Goal: Task Accomplishment & Management: Use online tool/utility

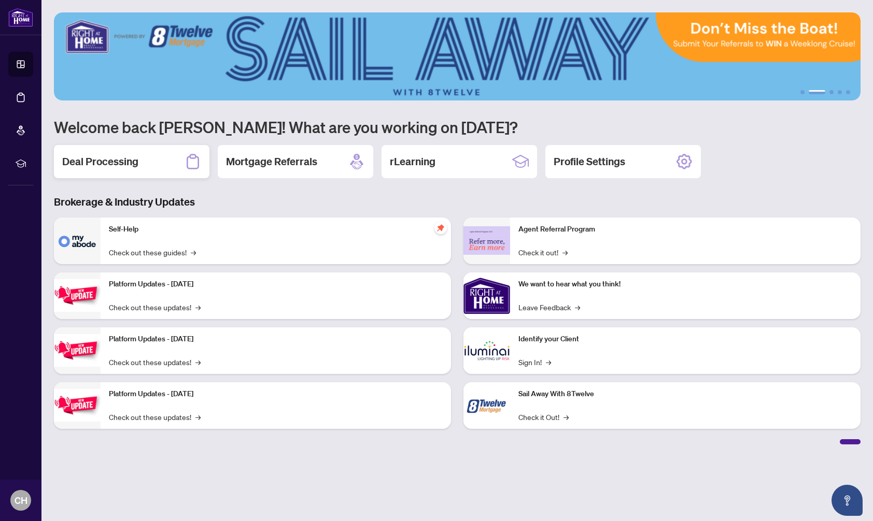
click at [121, 159] on h2 "Deal Processing" at bounding box center [100, 161] width 76 height 15
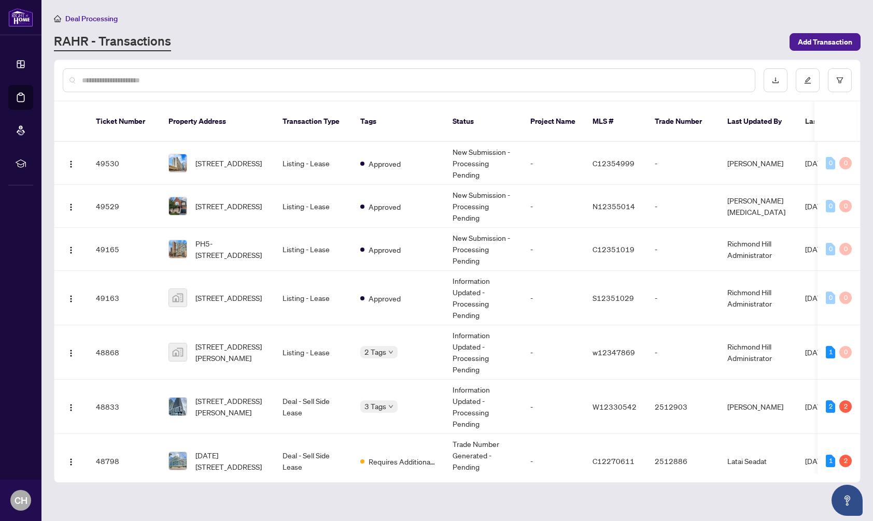
click at [138, 79] on input "text" at bounding box center [414, 80] width 664 height 11
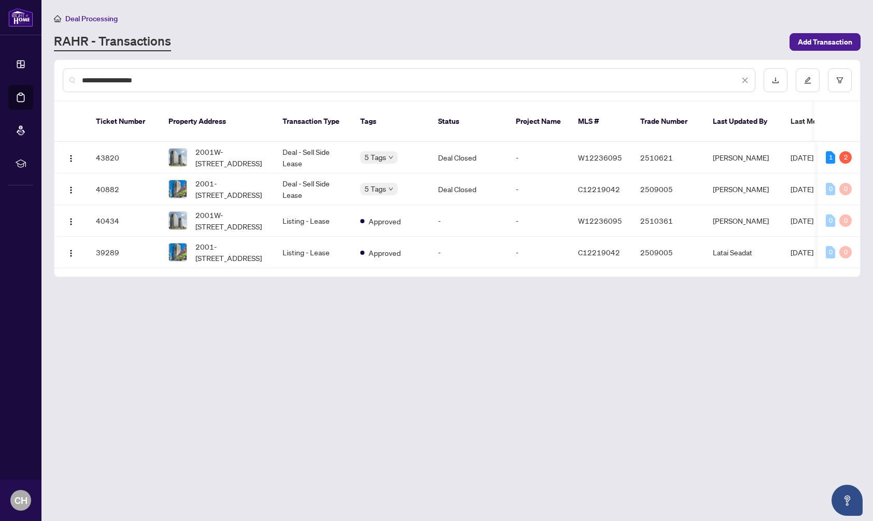
type input "**********"
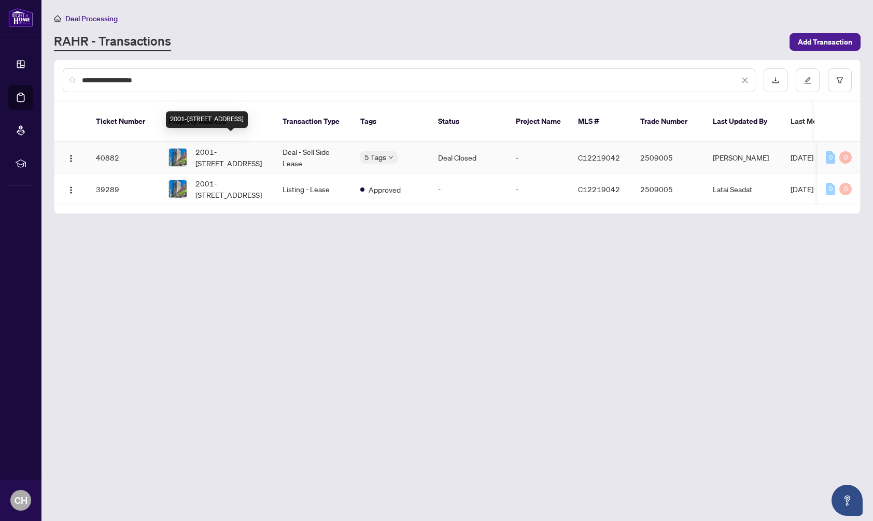
click at [252, 149] on span "2001-[STREET_ADDRESS]" at bounding box center [230, 157] width 70 height 23
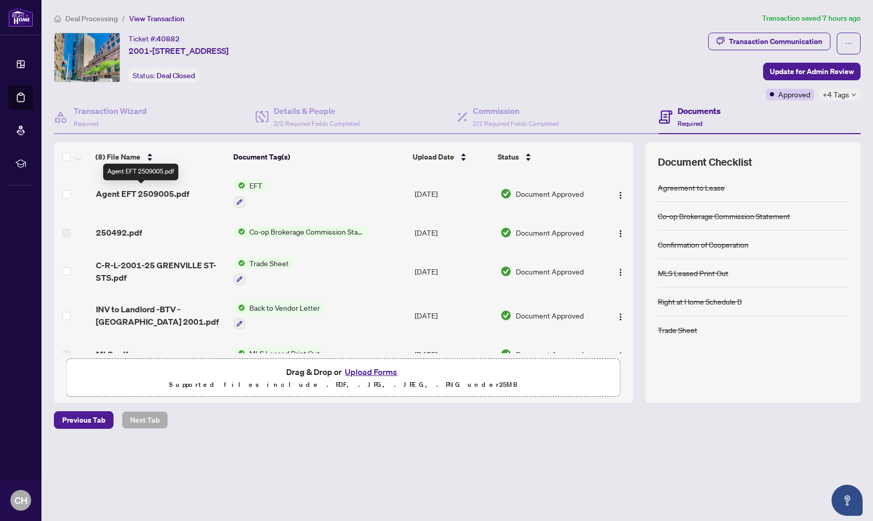
click at [169, 193] on span "Agent EFT 2509005.pdf" at bounding box center [142, 194] width 93 height 12
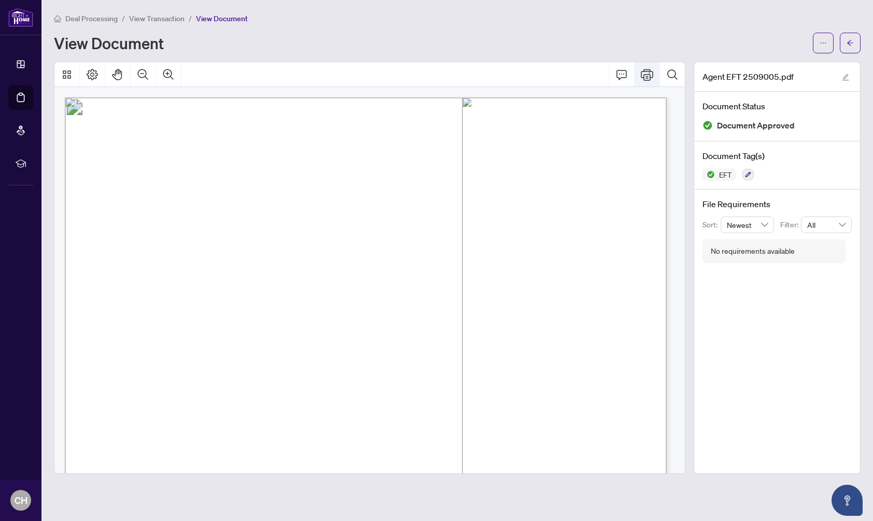
click at [648, 75] on icon "Print" at bounding box center [647, 74] width 12 height 12
click at [101, 20] on span "Deal Processing" at bounding box center [91, 18] width 52 height 9
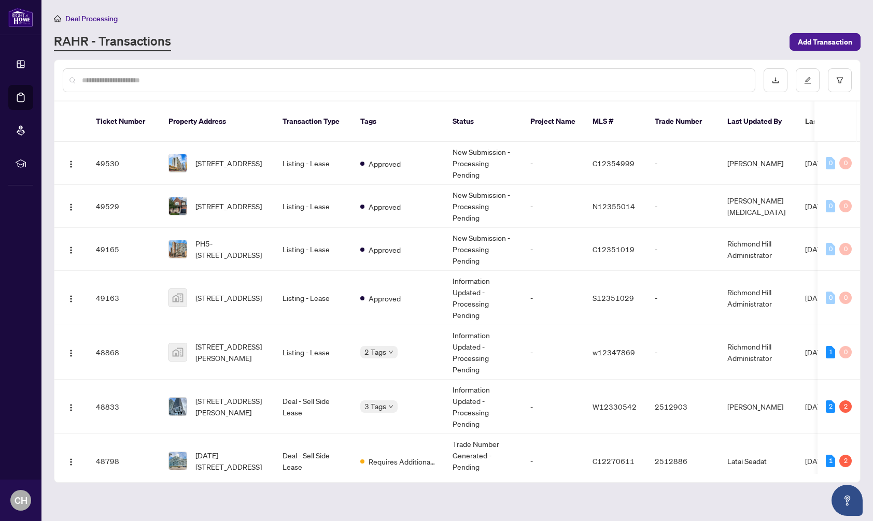
click at [131, 86] on div at bounding box center [409, 80] width 692 height 24
click at [134, 78] on input "text" at bounding box center [414, 80] width 664 height 11
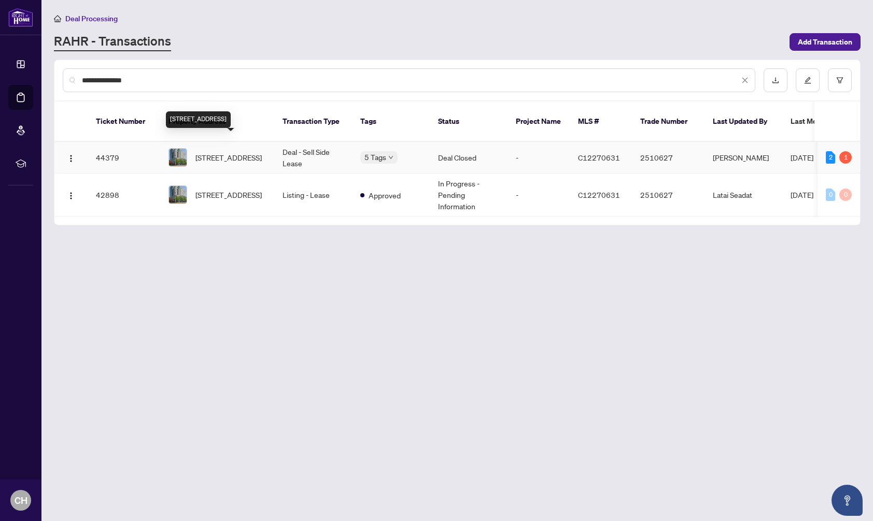
type input "**********"
click at [240, 152] on span "[STREET_ADDRESS]" at bounding box center [228, 157] width 66 height 11
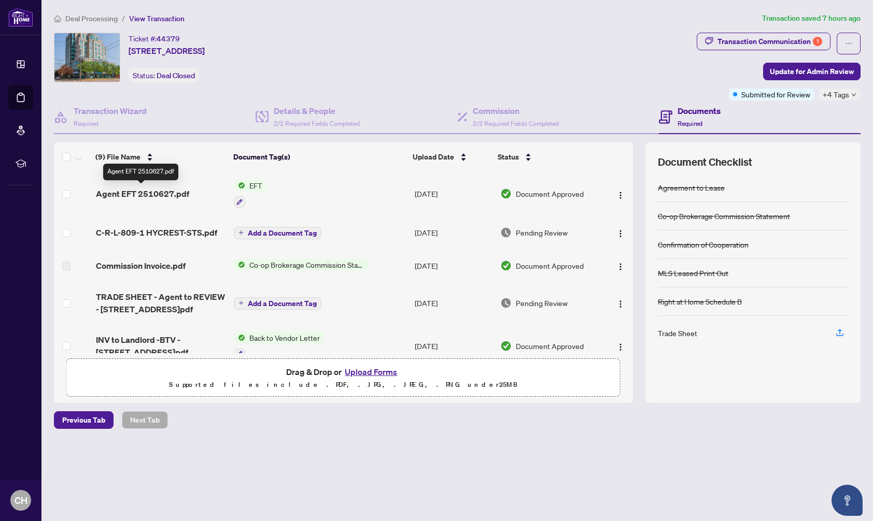
click at [168, 190] on span "Agent EFT 2510627.pdf" at bounding box center [142, 194] width 93 height 12
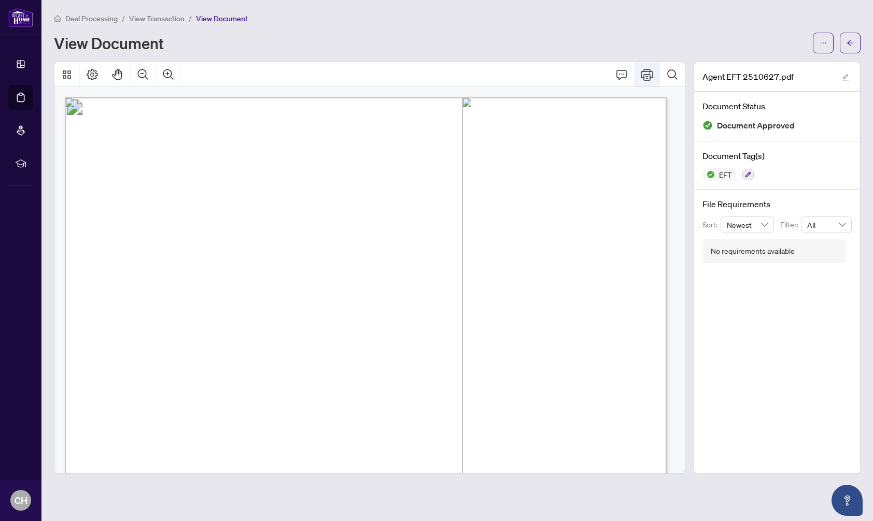
click at [643, 75] on icon "Print" at bounding box center [647, 74] width 12 height 12
click at [94, 17] on span "Deal Processing" at bounding box center [91, 18] width 52 height 9
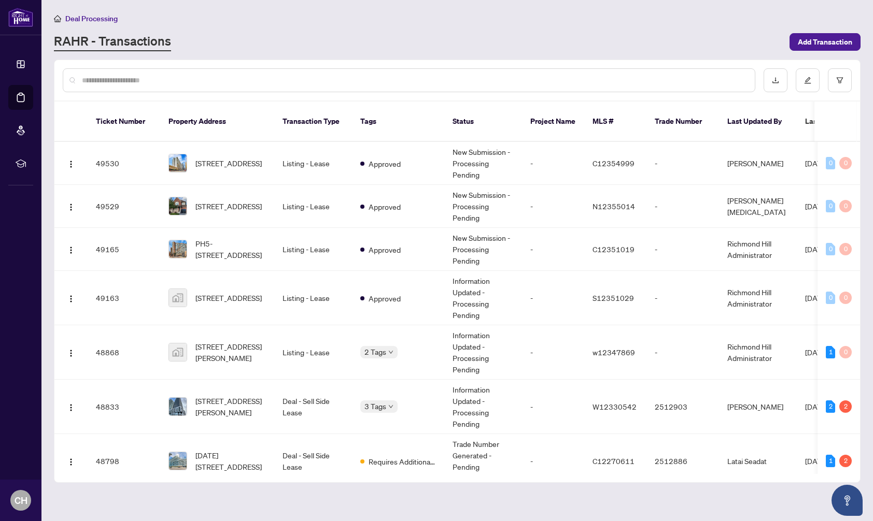
click at [106, 79] on input "text" at bounding box center [414, 80] width 664 height 11
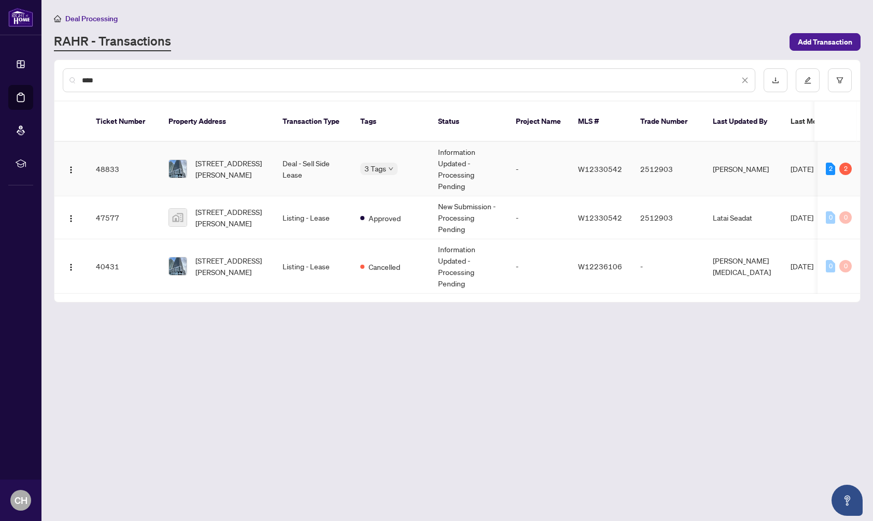
type input "****"
click at [249, 165] on span "[STREET_ADDRESS][PERSON_NAME]" at bounding box center [230, 169] width 70 height 23
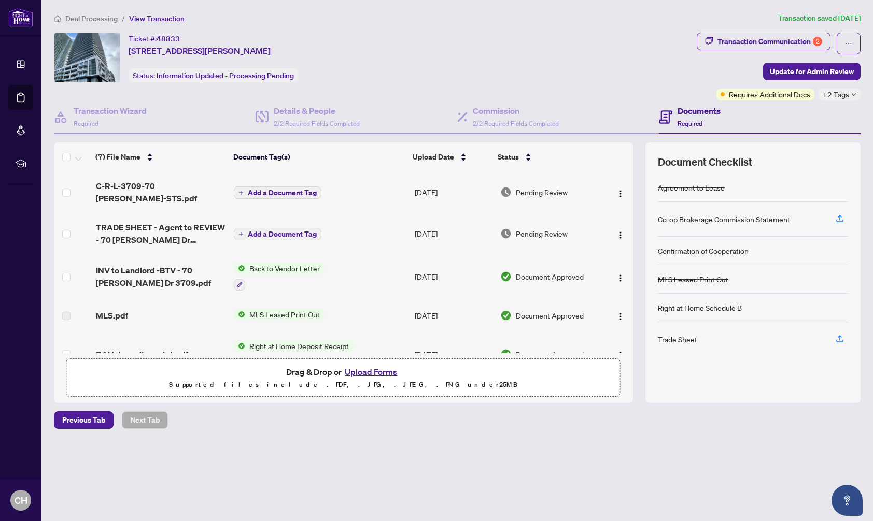
click at [81, 19] on span "Deal Processing" at bounding box center [91, 18] width 52 height 9
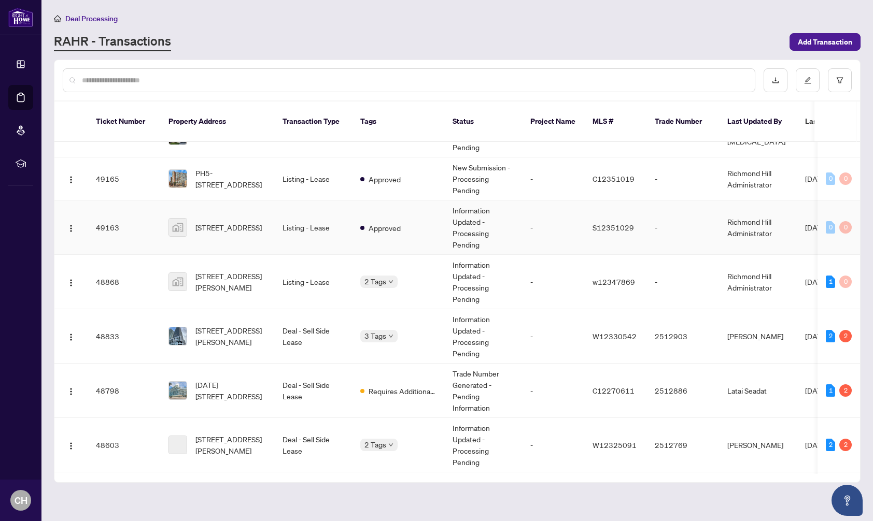
scroll to position [76, 0]
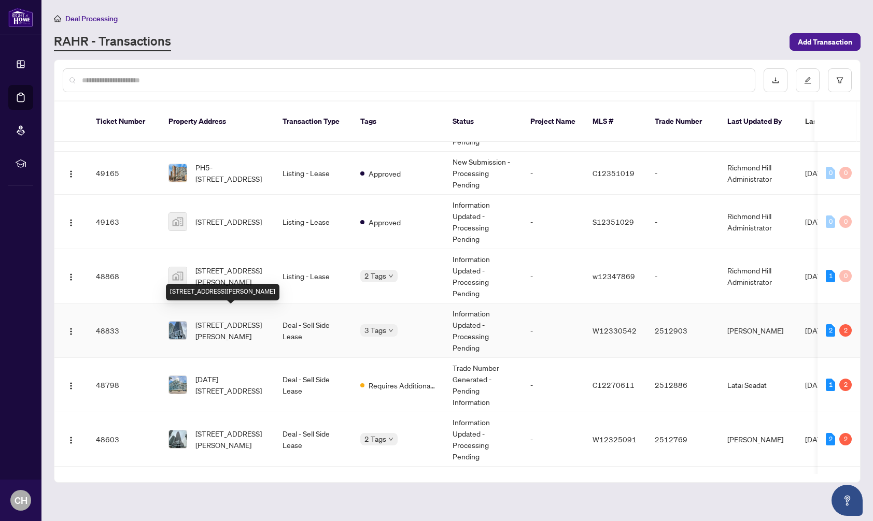
click at [229, 325] on span "[STREET_ADDRESS][PERSON_NAME]" at bounding box center [230, 330] width 70 height 23
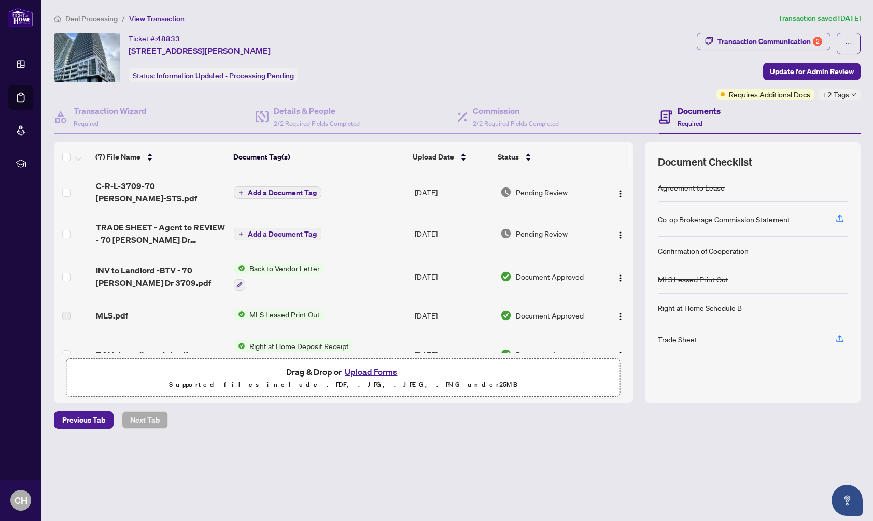
click at [92, 20] on span "Deal Processing" at bounding box center [91, 18] width 52 height 9
